Goal: Task Accomplishment & Management: Complete application form

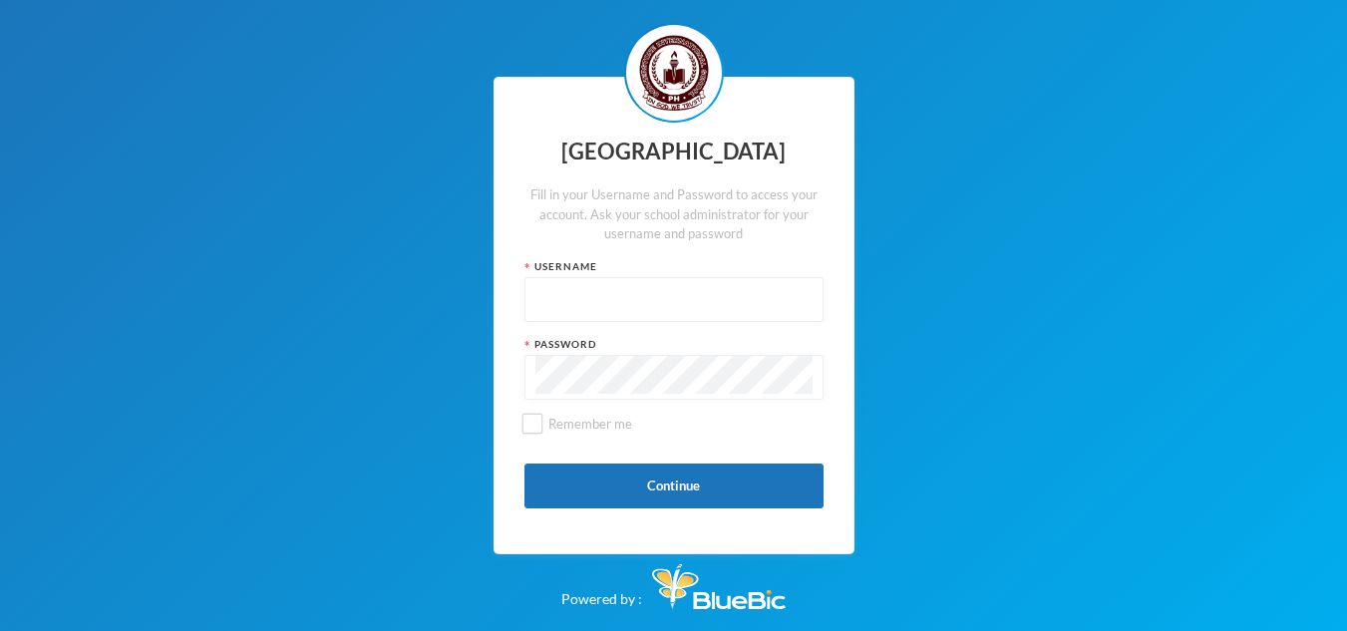
type input "3060"
drag, startPoint x: 621, startPoint y: 325, endPoint x: 508, endPoint y: 328, distance: 113.7
click at [508, 328] on div "Cornerstone International School Fill in your Username and Password to access y…" at bounding box center [674, 316] width 361 height 479
click at [680, 323] on input "text" at bounding box center [674, 300] width 277 height 45
type input "0570"
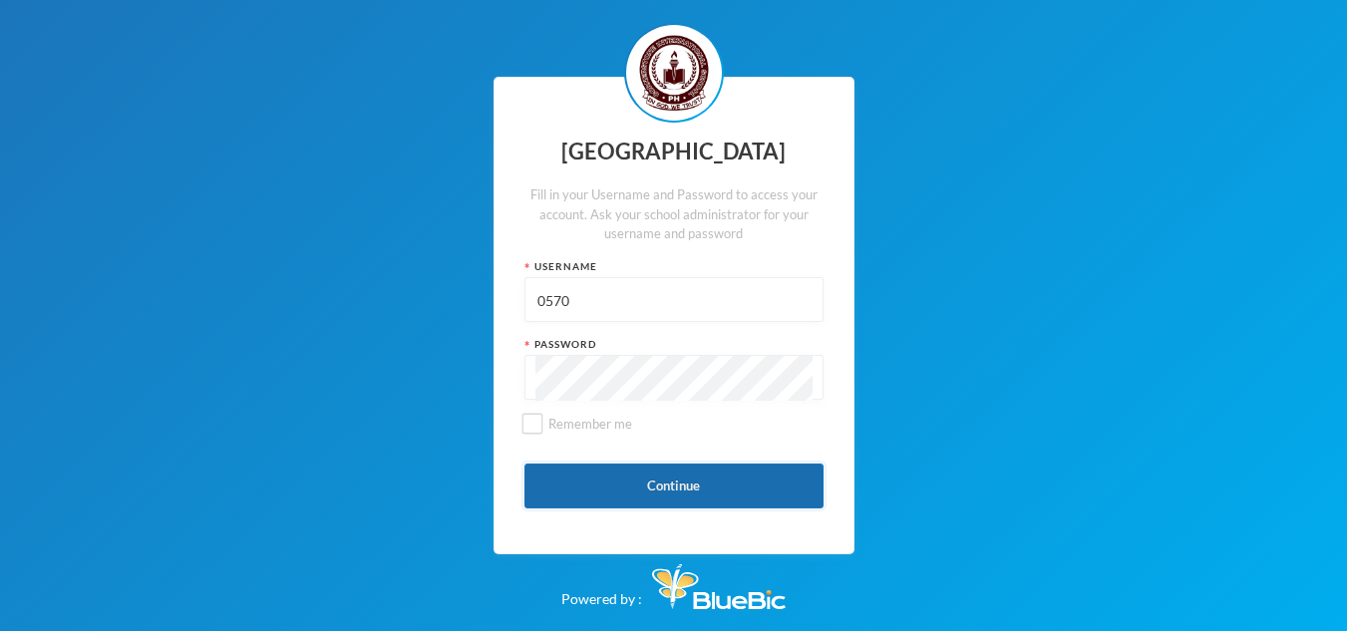
click at [578, 509] on button "Continue" at bounding box center [674, 486] width 299 height 45
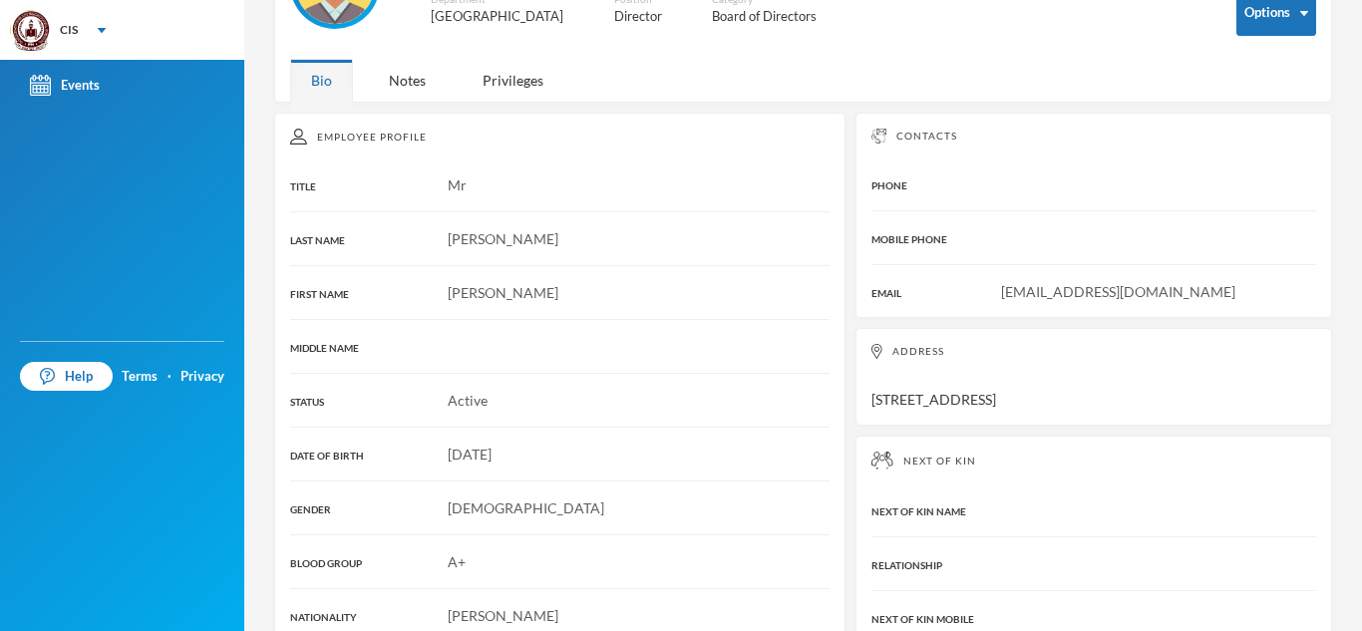
scroll to position [164, 0]
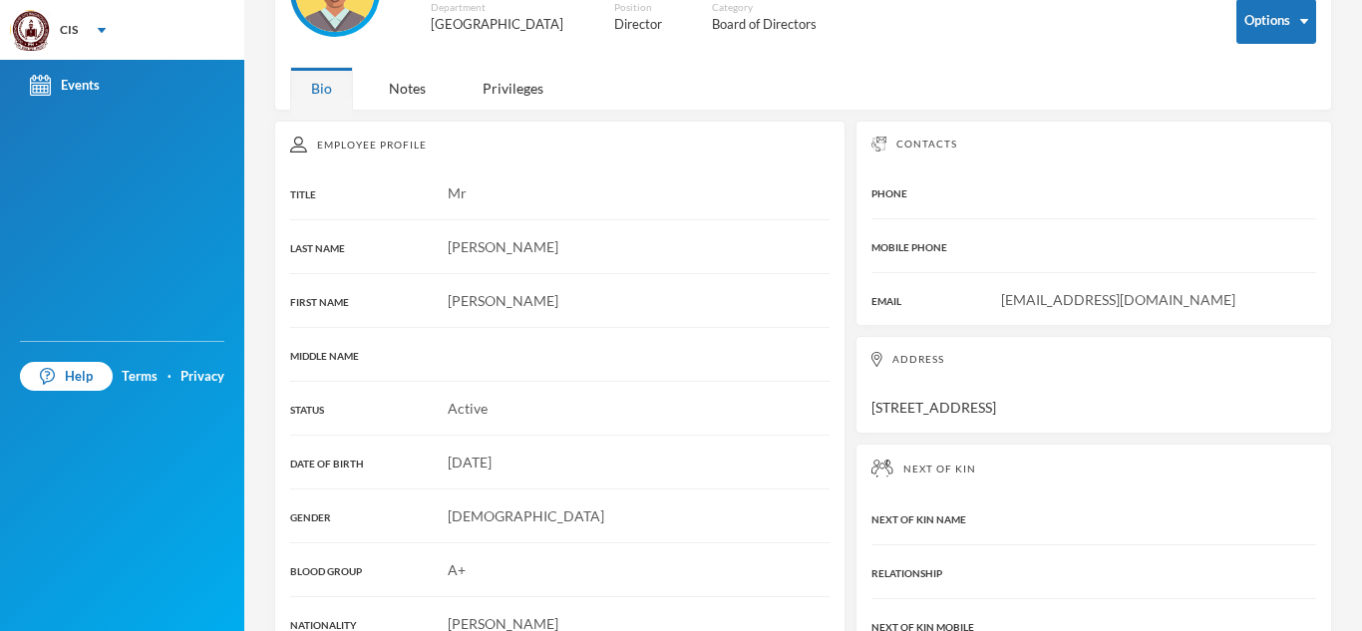
click at [1091, 202] on div "Contacts PHONE MOBILE PHONE EMAIL Thebenjaminandsmith@gmail.com" at bounding box center [1094, 223] width 477 height 205
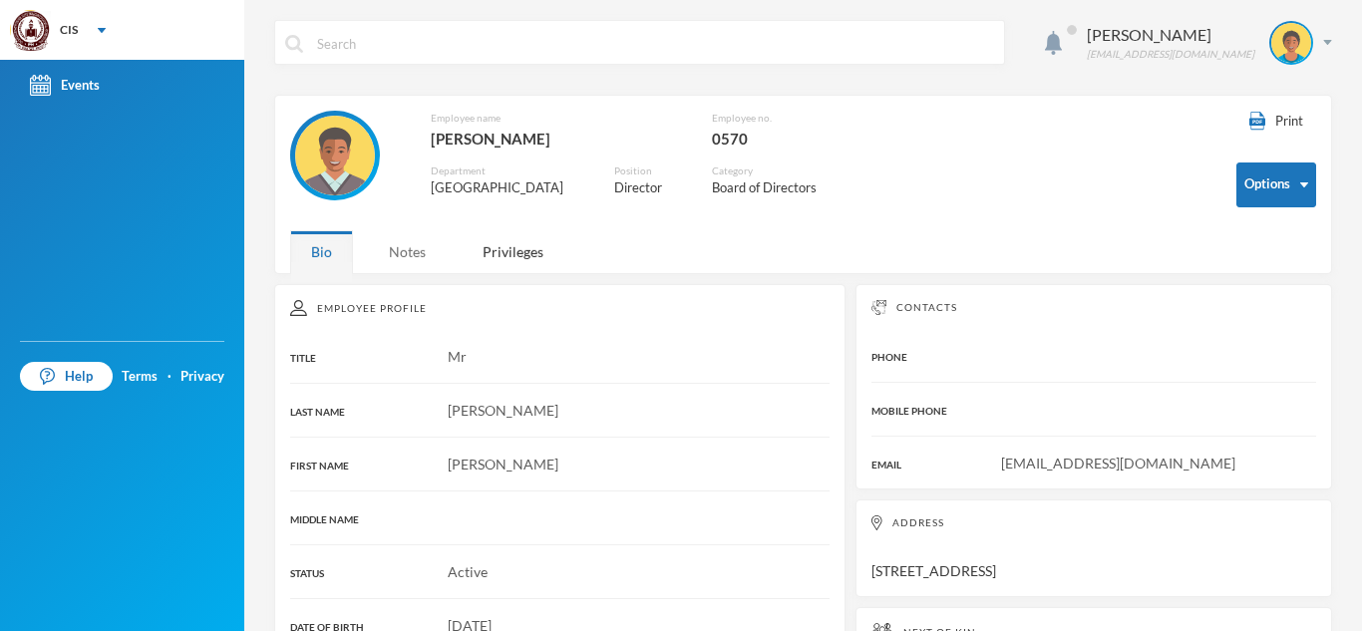
drag, startPoint x: 412, startPoint y: 273, endPoint x: 419, endPoint y: 247, distance: 26.9
click at [419, 247] on div "Print Options Employee name [PERSON_NAME] no. 0570 Department [GEOGRAPHIC_DATA]…" at bounding box center [803, 184] width 1058 height 179
click at [419, 247] on div "Notes" at bounding box center [407, 251] width 79 height 43
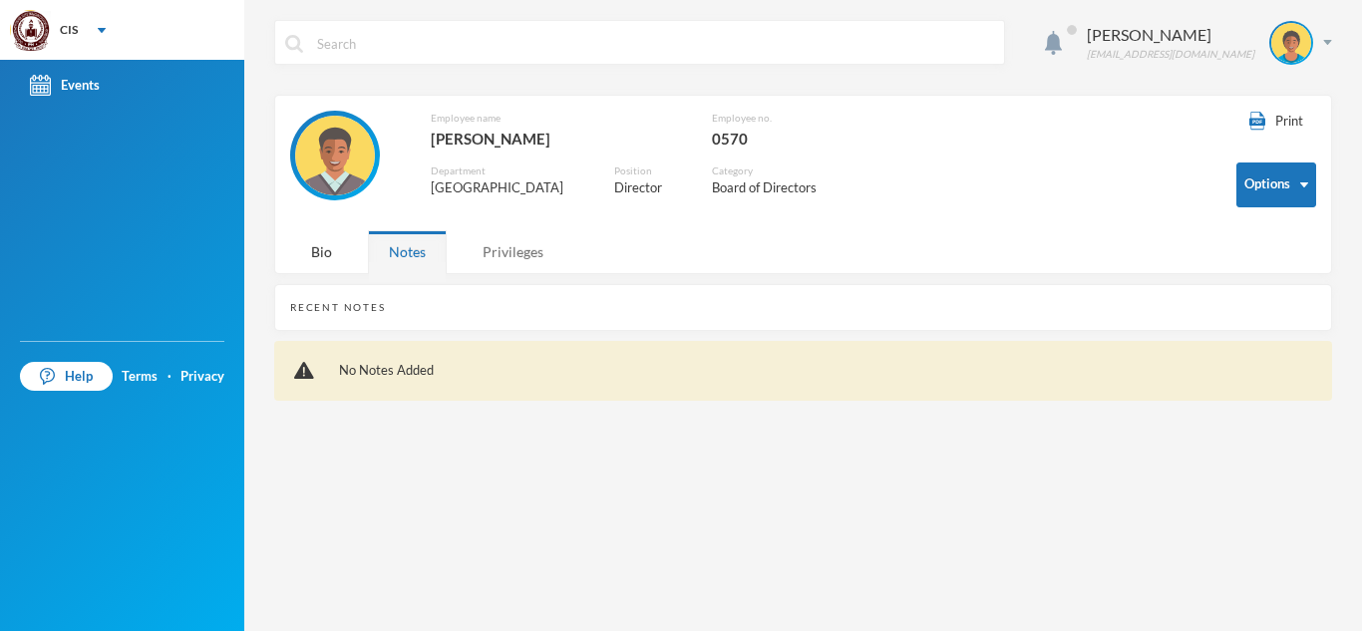
click at [509, 253] on div "Privileges" at bounding box center [513, 251] width 103 height 43
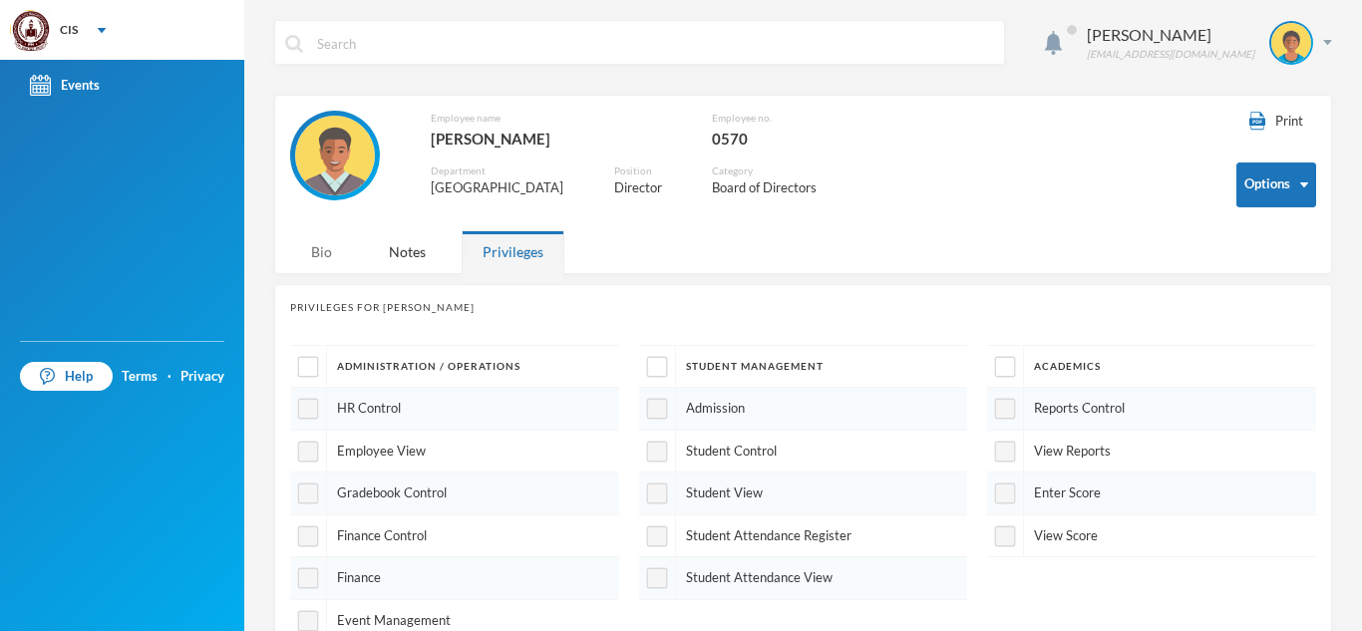
click at [337, 248] on div "Bio" at bounding box center [321, 251] width 63 height 43
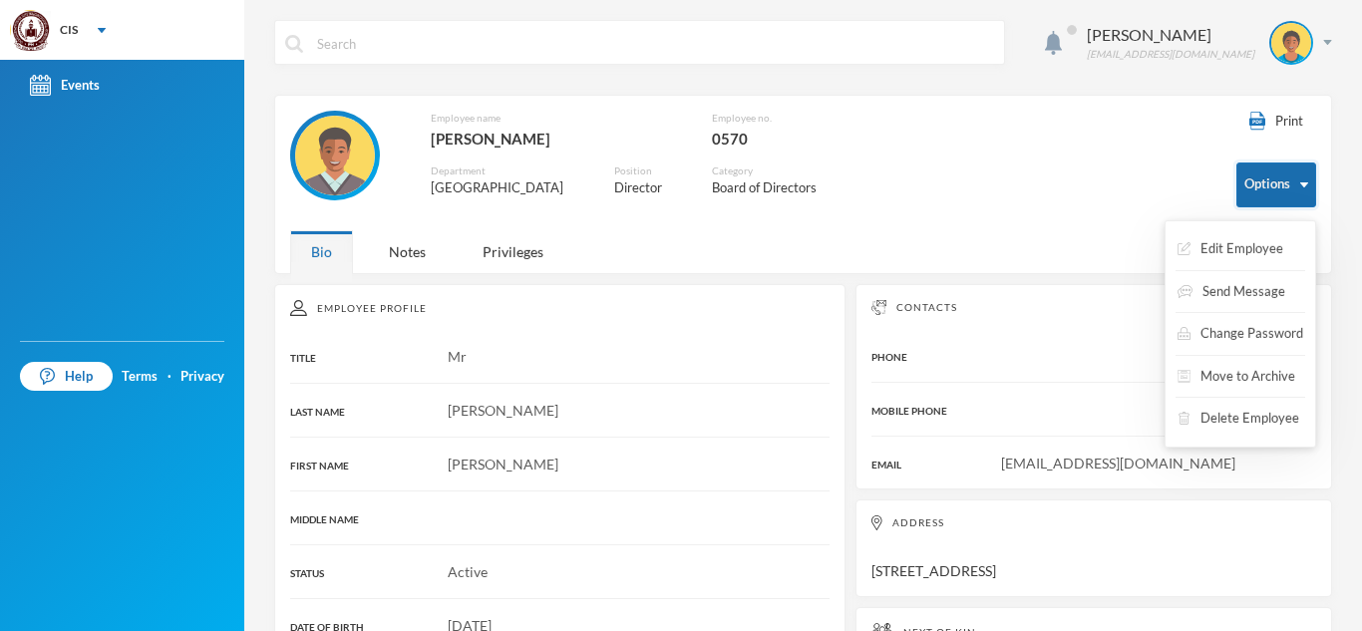
click at [1289, 205] on button "Options" at bounding box center [1277, 185] width 80 height 45
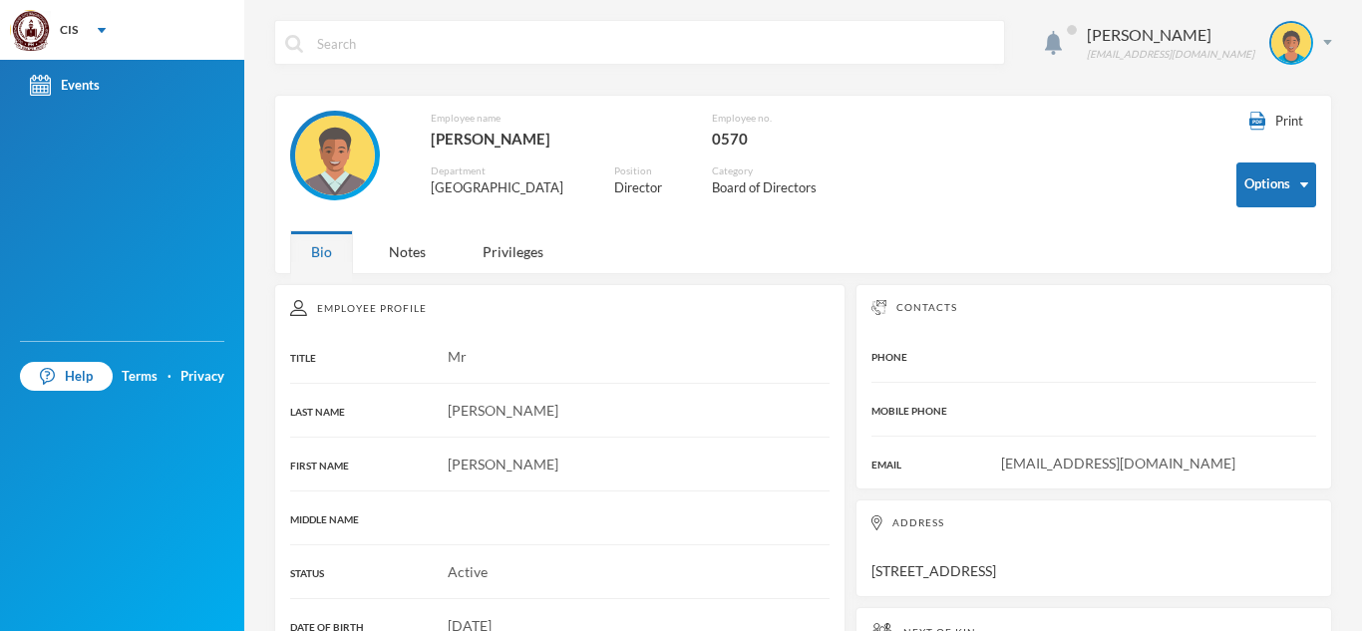
click at [1345, 199] on div "[PERSON_NAME] [EMAIL_ADDRESS][DOMAIN_NAME] Print Options Employee name [PERSON_…" at bounding box center [803, 315] width 1118 height 631
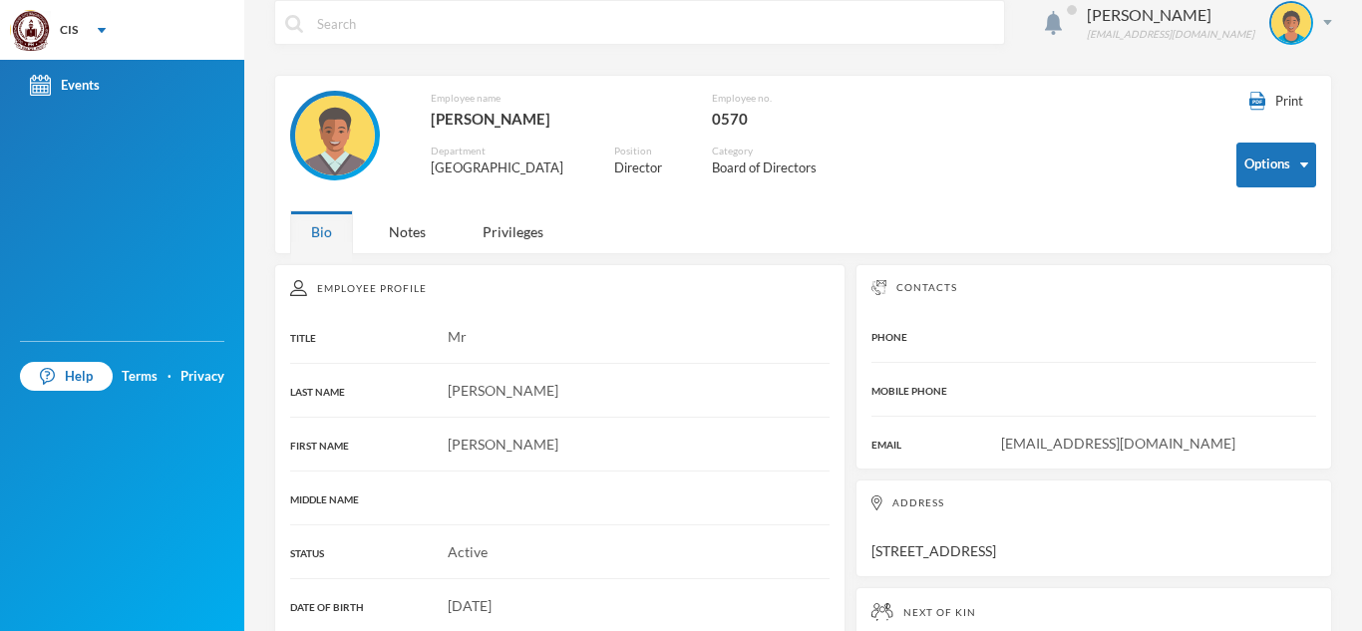
scroll to position [18, 0]
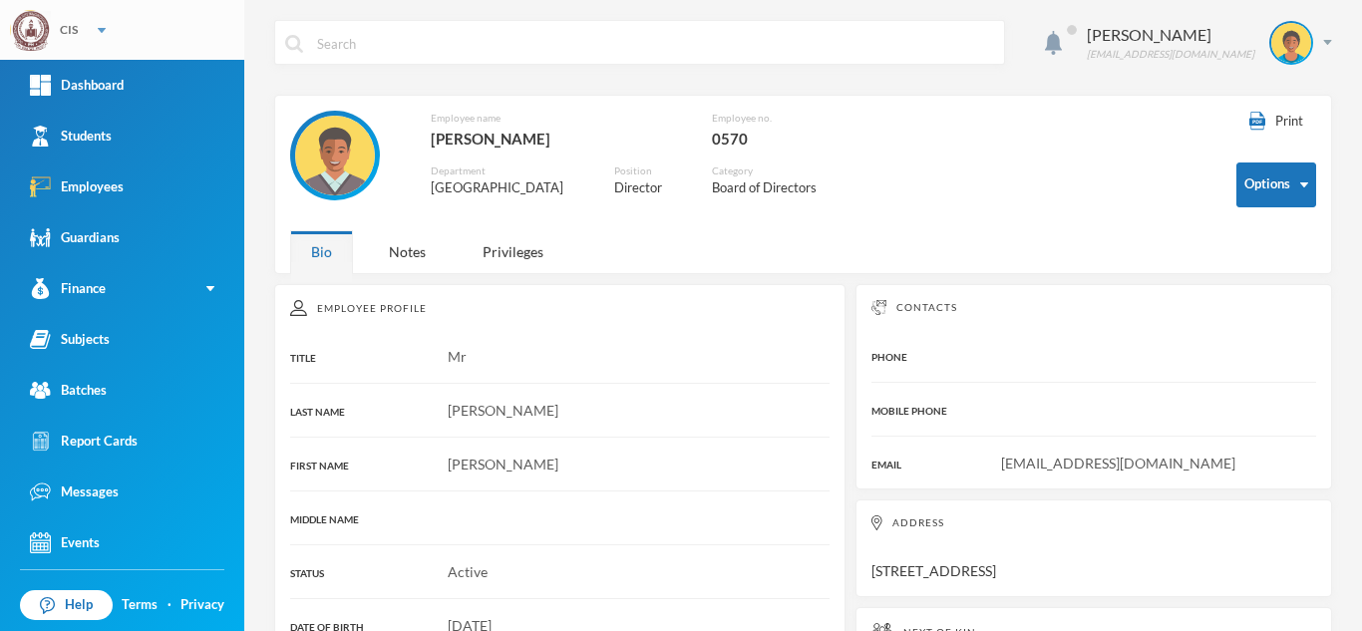
click at [102, 35] on div "CIS" at bounding box center [122, 30] width 244 height 60
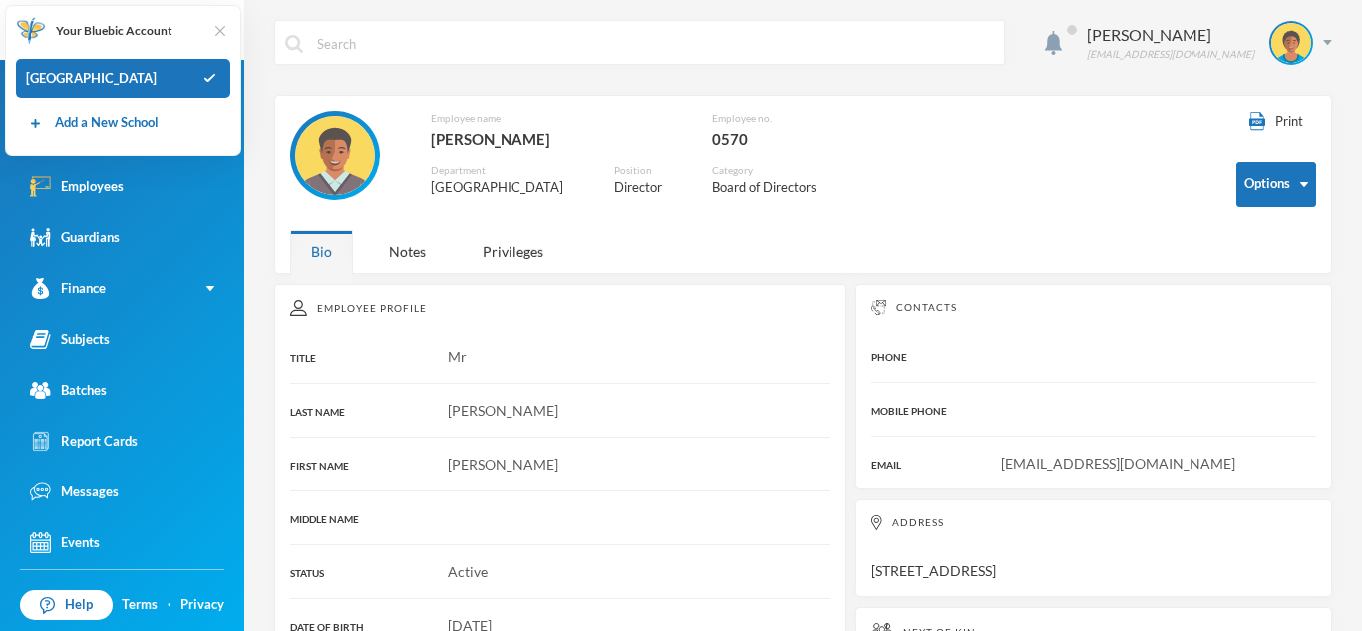
click at [219, 34] on img at bounding box center [220, 31] width 20 height 20
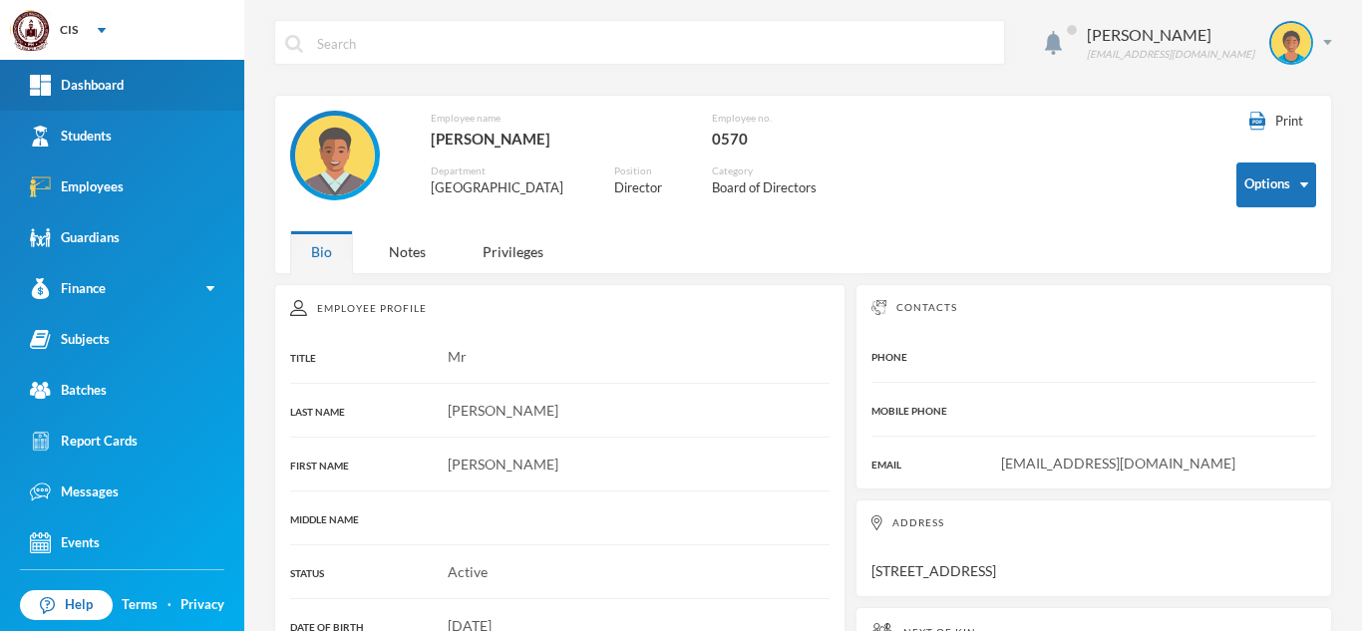
click at [172, 79] on link "Dashboard" at bounding box center [122, 85] width 244 height 51
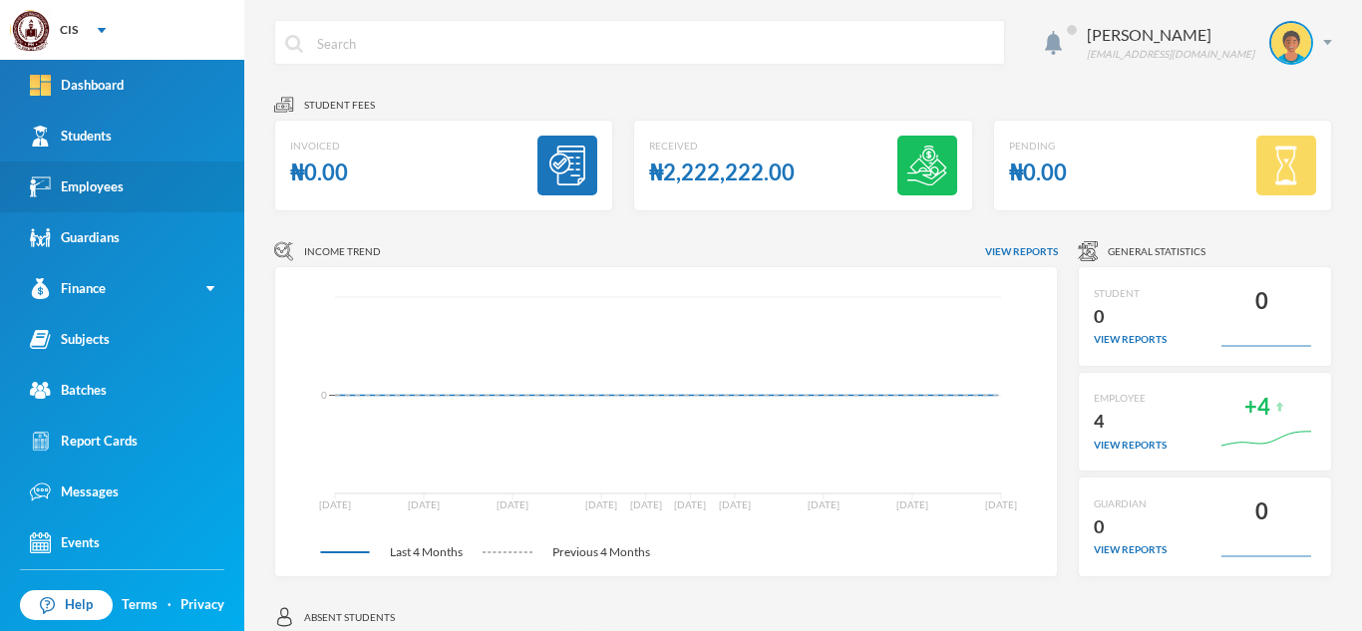
click at [145, 203] on link "Employees" at bounding box center [122, 187] width 244 height 51
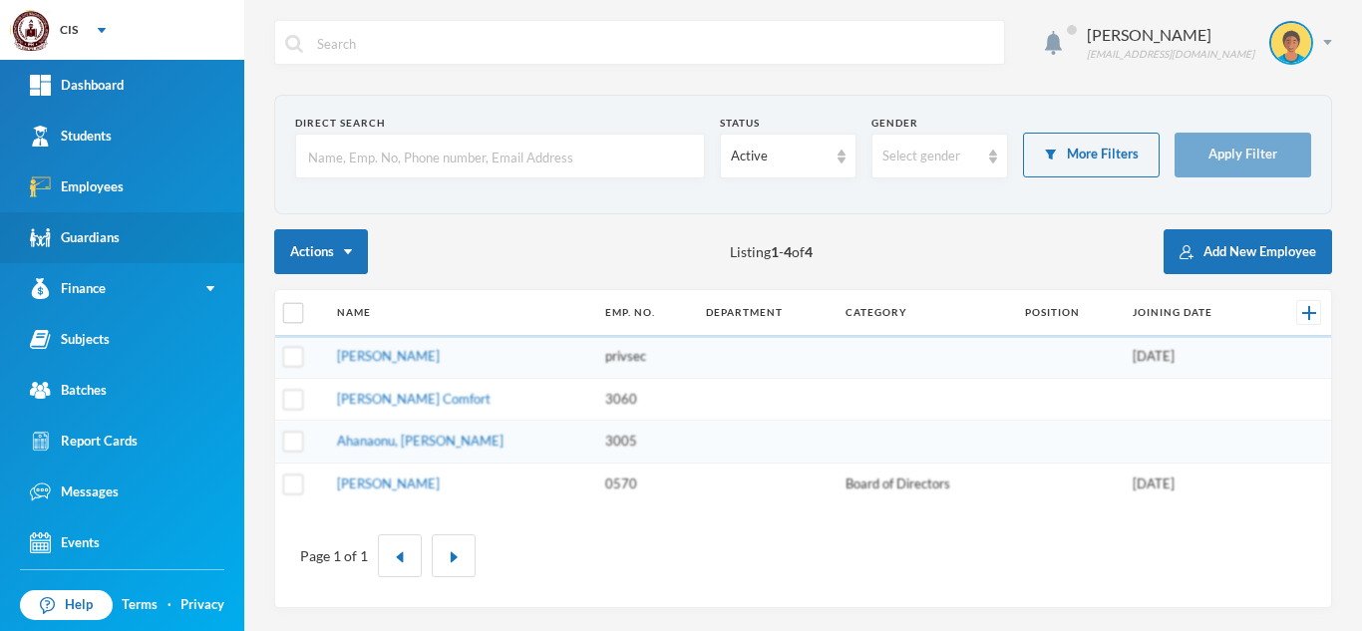
click at [121, 241] on link "Guardians" at bounding box center [122, 237] width 244 height 51
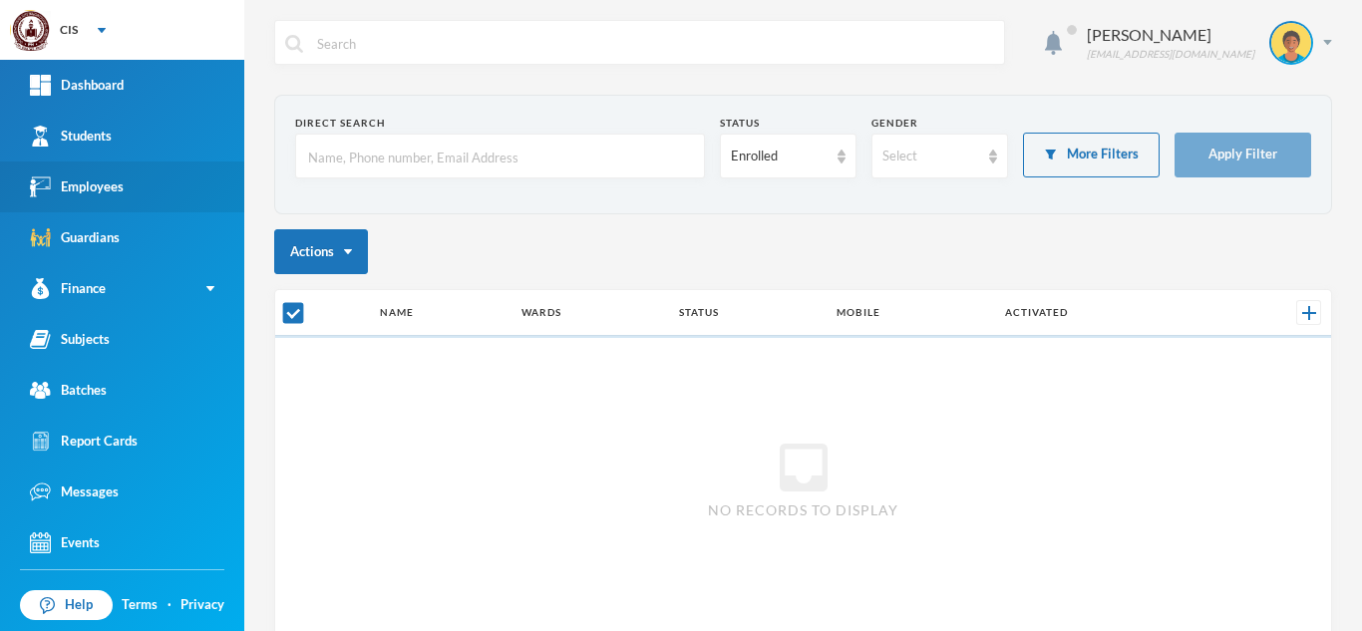
click at [122, 180] on div "Employees" at bounding box center [77, 187] width 94 height 21
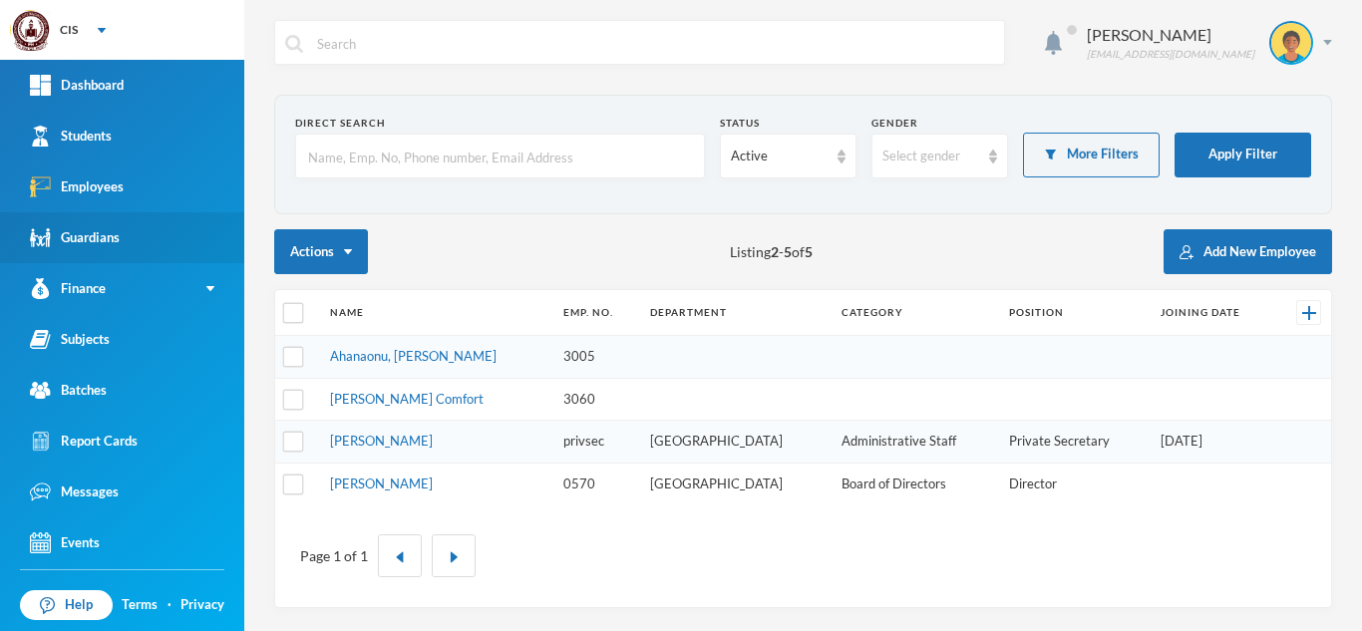
click at [84, 237] on div "Guardians" at bounding box center [75, 237] width 90 height 21
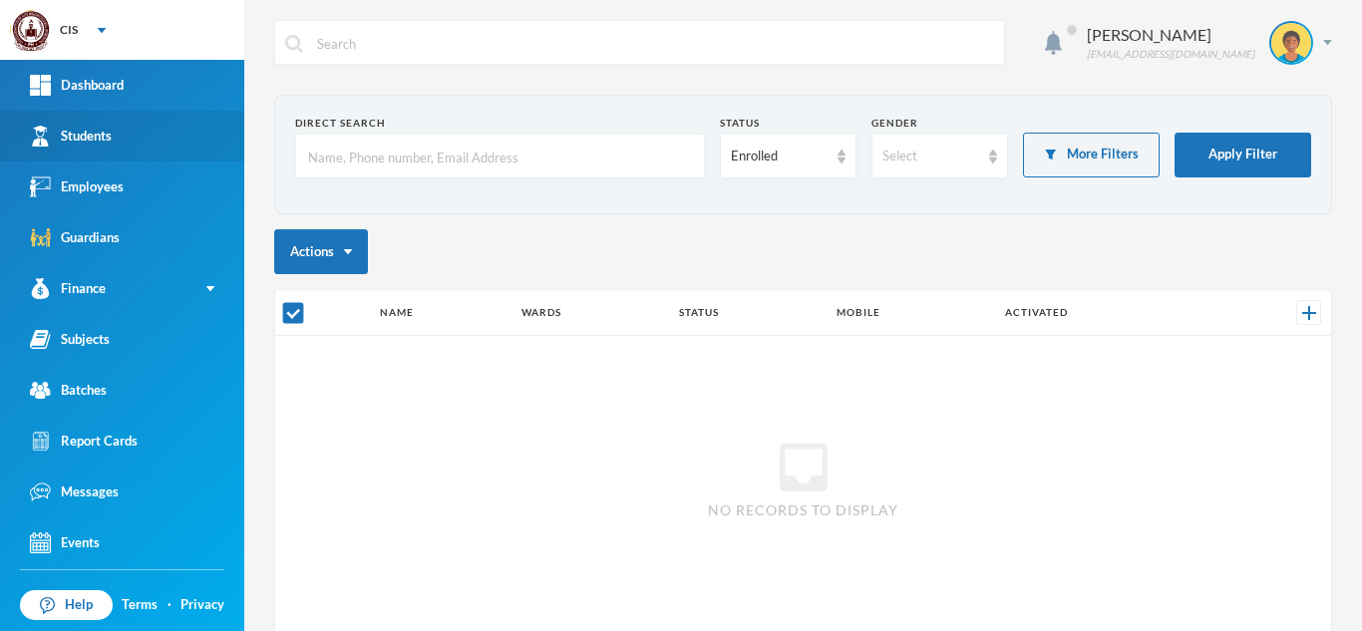
click at [82, 140] on div "Students" at bounding box center [71, 136] width 82 height 21
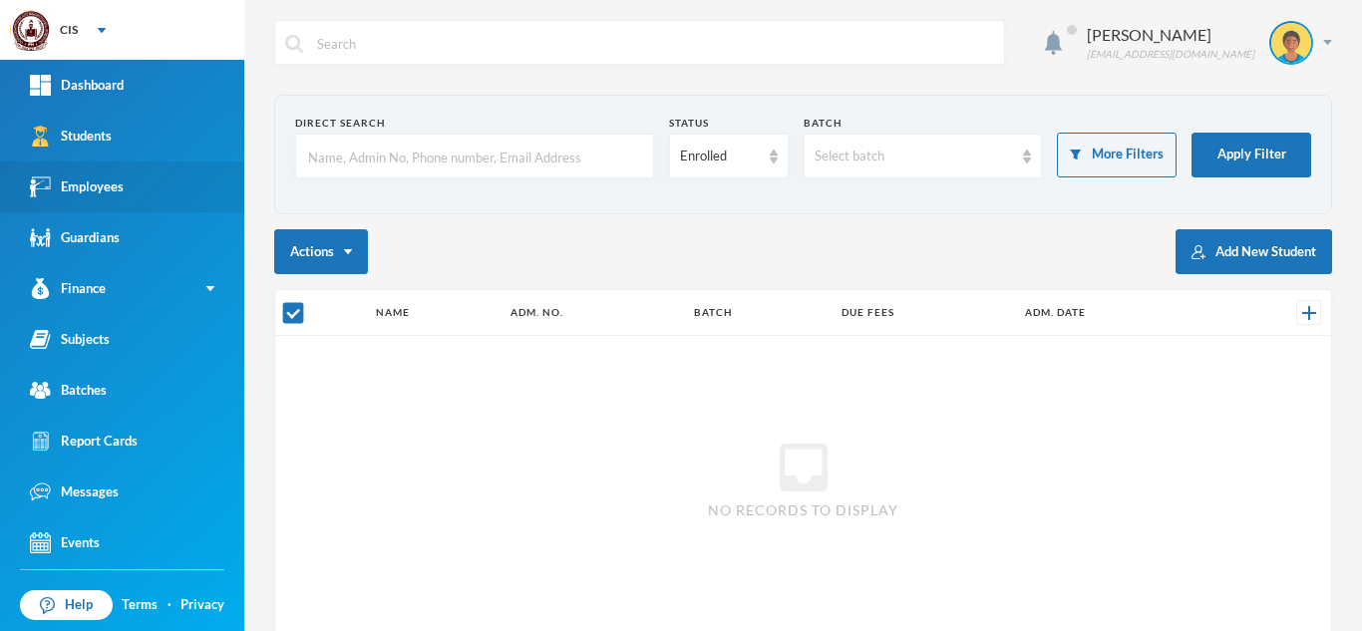
click at [93, 178] on div "Employees" at bounding box center [77, 187] width 94 height 21
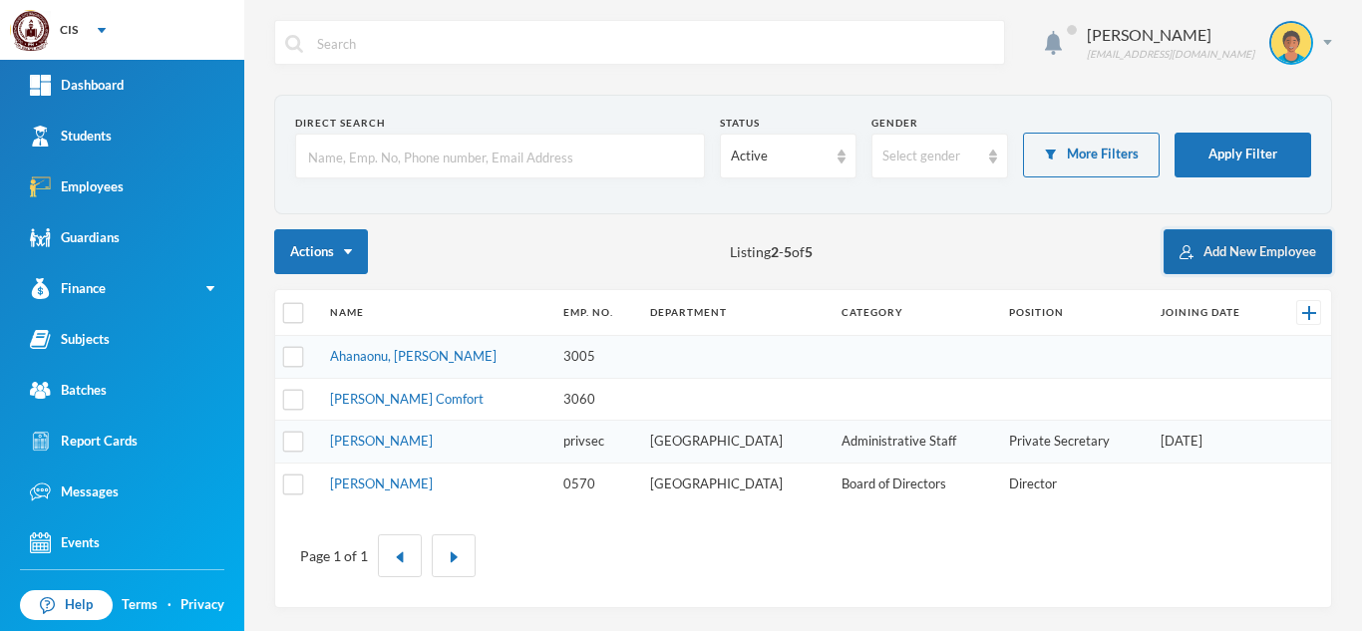
click at [1242, 259] on button "Add New Employee" at bounding box center [1248, 251] width 169 height 45
click at [1209, 264] on button "Add New Employee" at bounding box center [1248, 251] width 169 height 45
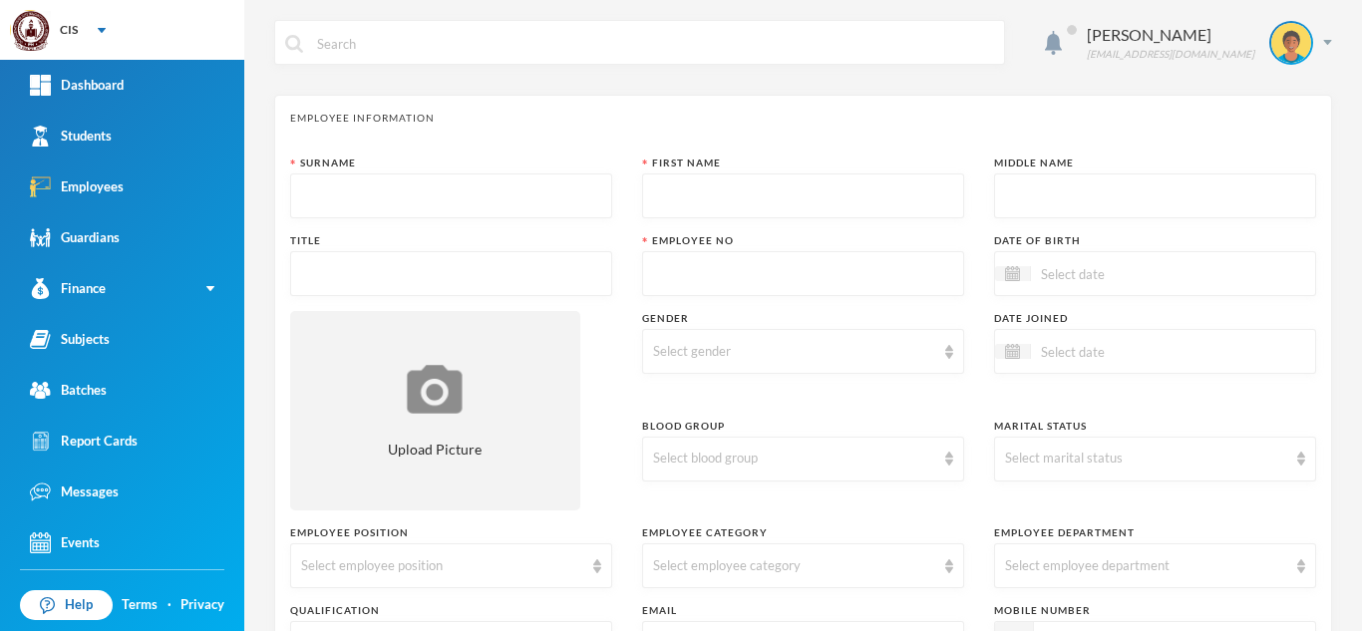
scroll to position [353, 0]
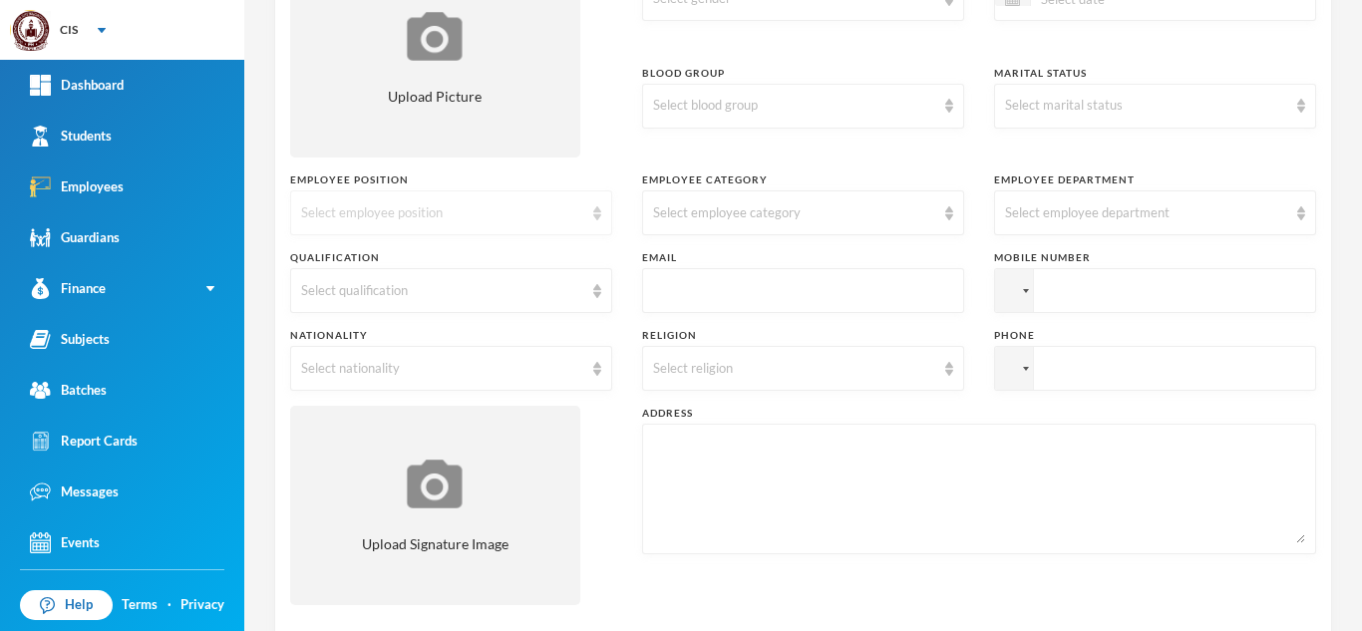
click at [605, 210] on div "Select employee position" at bounding box center [451, 212] width 322 height 45
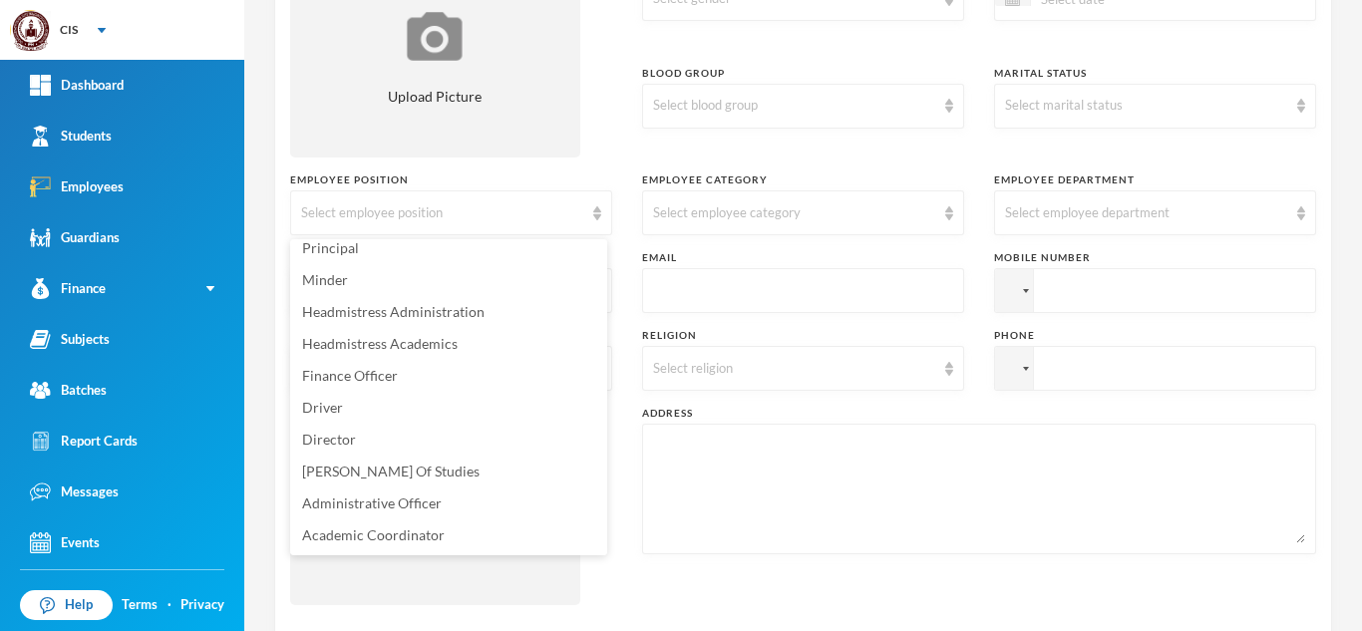
scroll to position [0, 0]
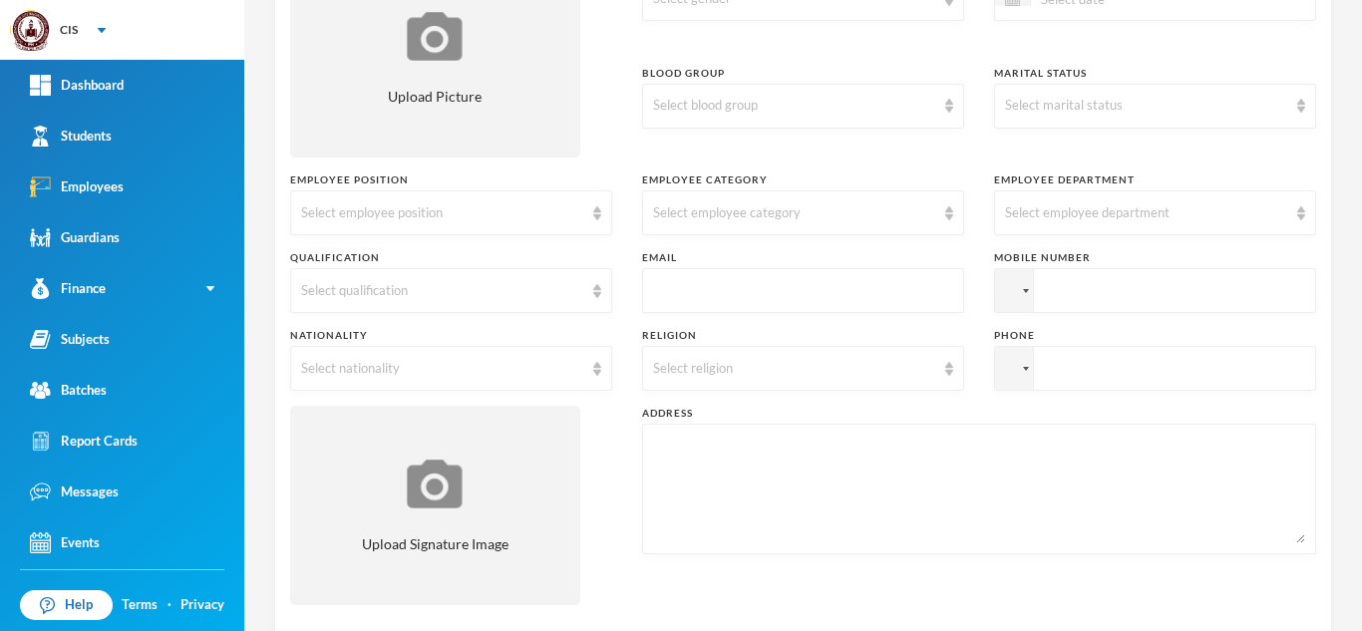
click at [688, 503] on textarea at bounding box center [979, 489] width 652 height 109
click at [919, 222] on div "Select employee category" at bounding box center [794, 213] width 282 height 20
click at [1249, 223] on div "Select employee department" at bounding box center [1155, 212] width 322 height 45
click at [1146, 420] on div "Address" at bounding box center [979, 413] width 674 height 15
click at [1279, 212] on div "Select employee department" at bounding box center [1155, 212] width 322 height 45
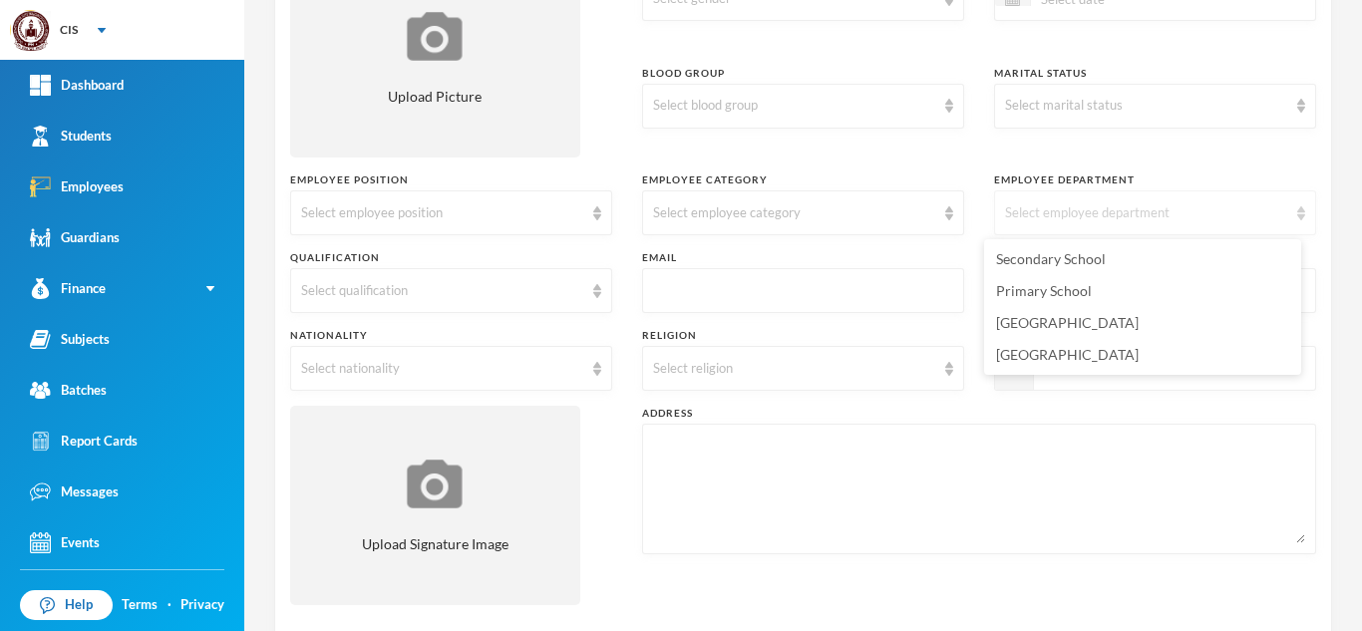
click at [1279, 212] on div "Select employee department" at bounding box center [1155, 212] width 322 height 45
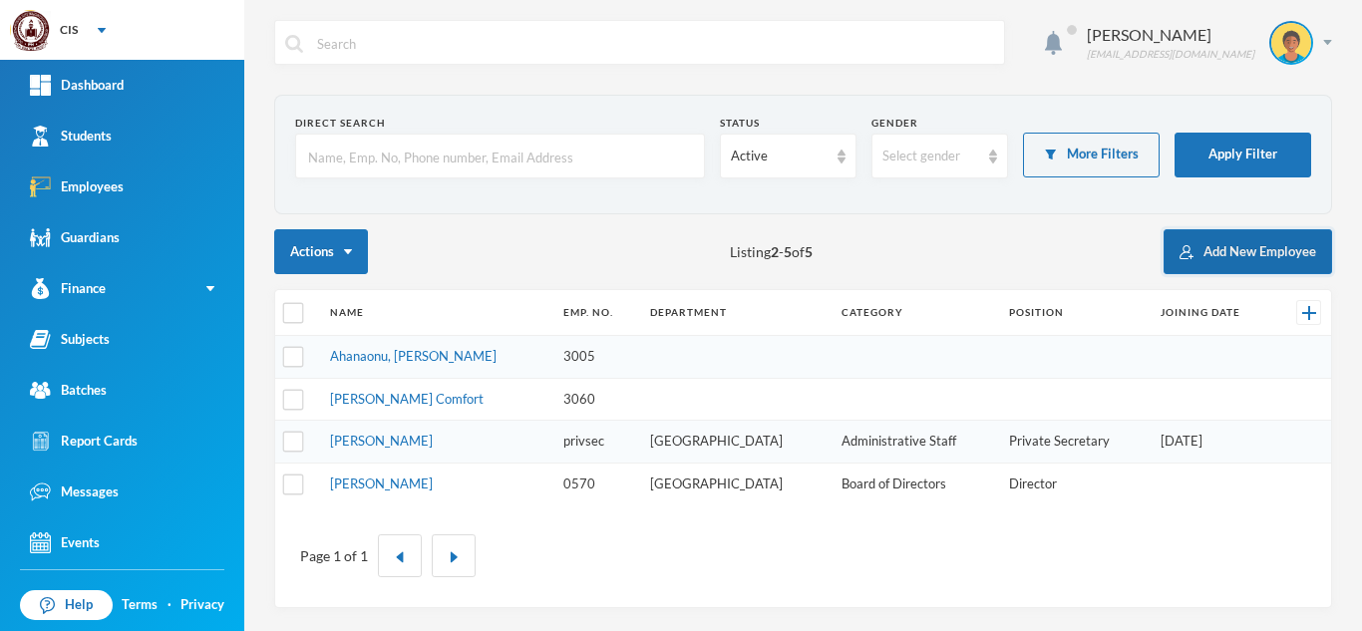
click at [1247, 257] on button "Add New Employee" at bounding box center [1248, 251] width 169 height 45
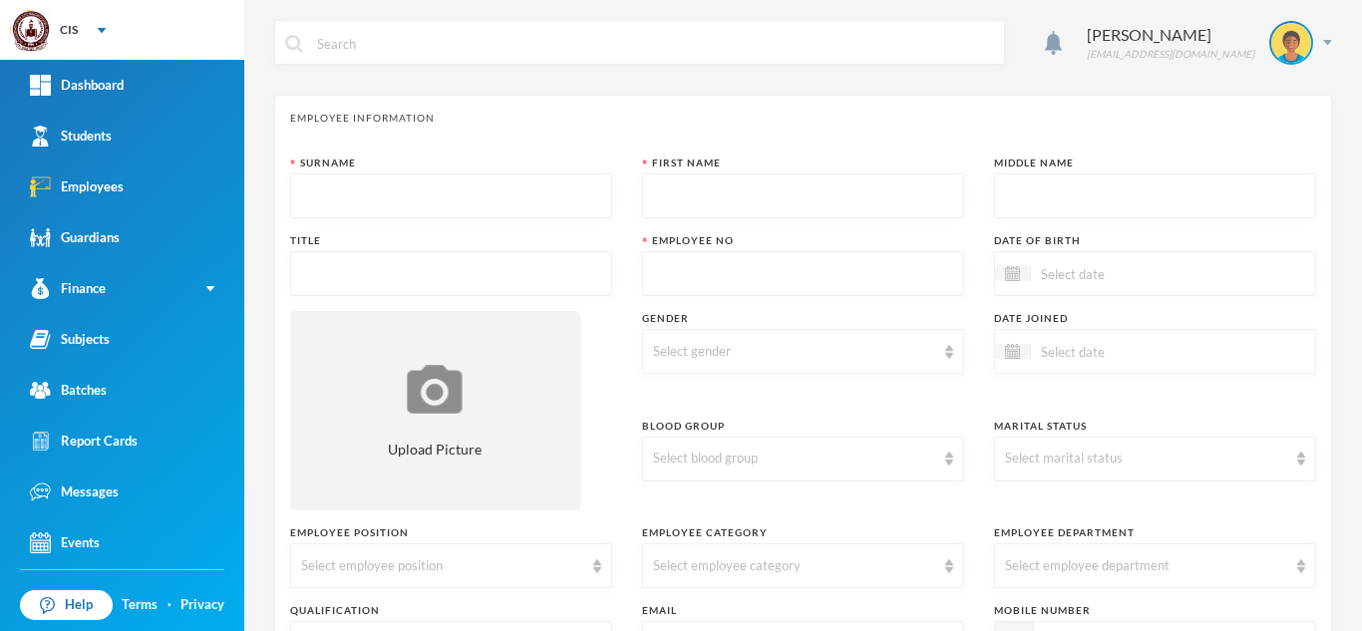
click at [453, 208] on input "text" at bounding box center [451, 197] width 300 height 45
type input "Sam"
click at [708, 215] on input "text" at bounding box center [803, 197] width 300 height 45
type input "Mercy"
click at [1034, 206] on input "text" at bounding box center [1155, 197] width 300 height 45
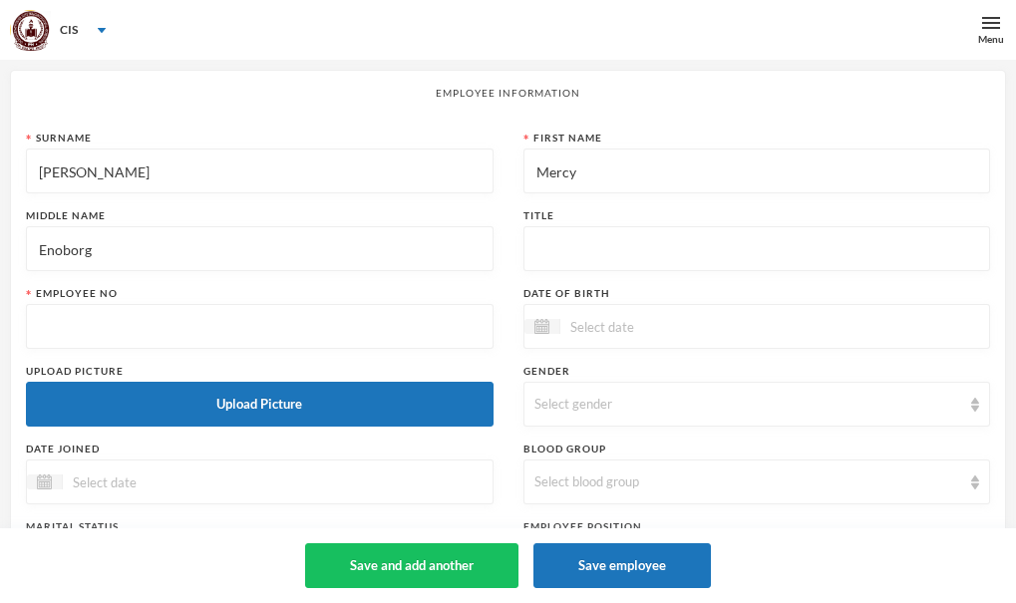
type input "Enoborg"
